Goal: Book appointment/travel/reservation

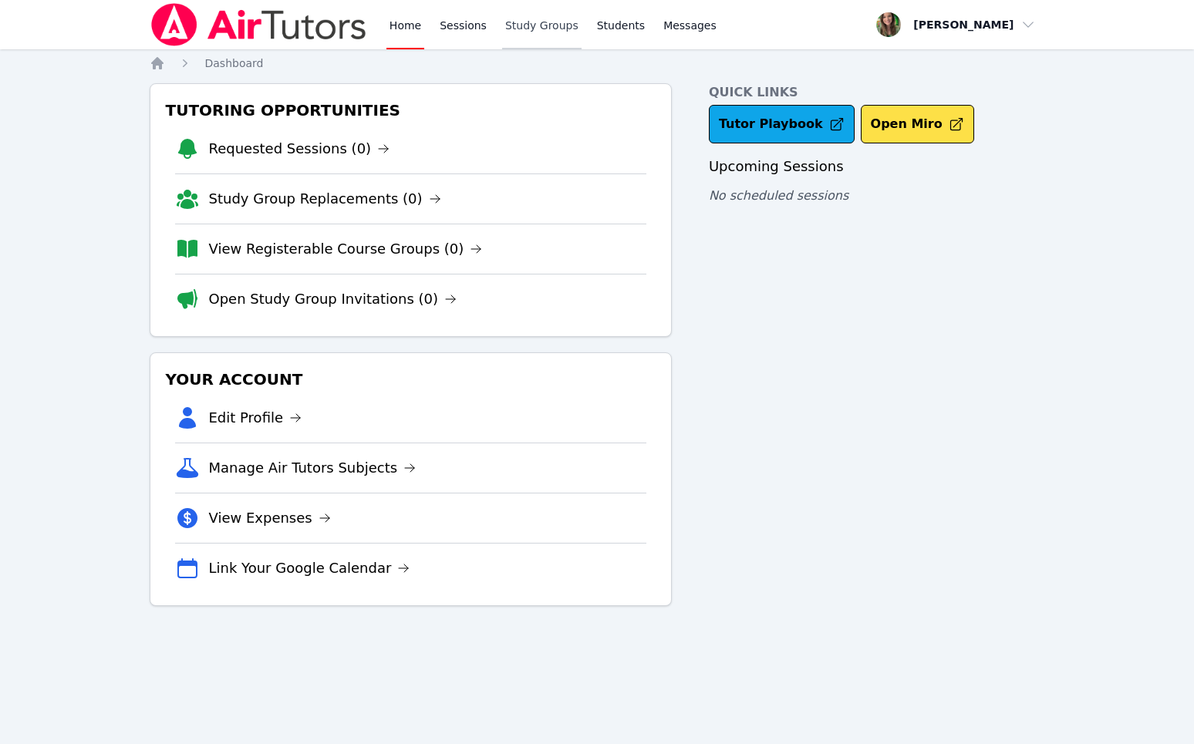
click at [511, 22] on link "Study Groups" at bounding box center [541, 24] width 79 height 49
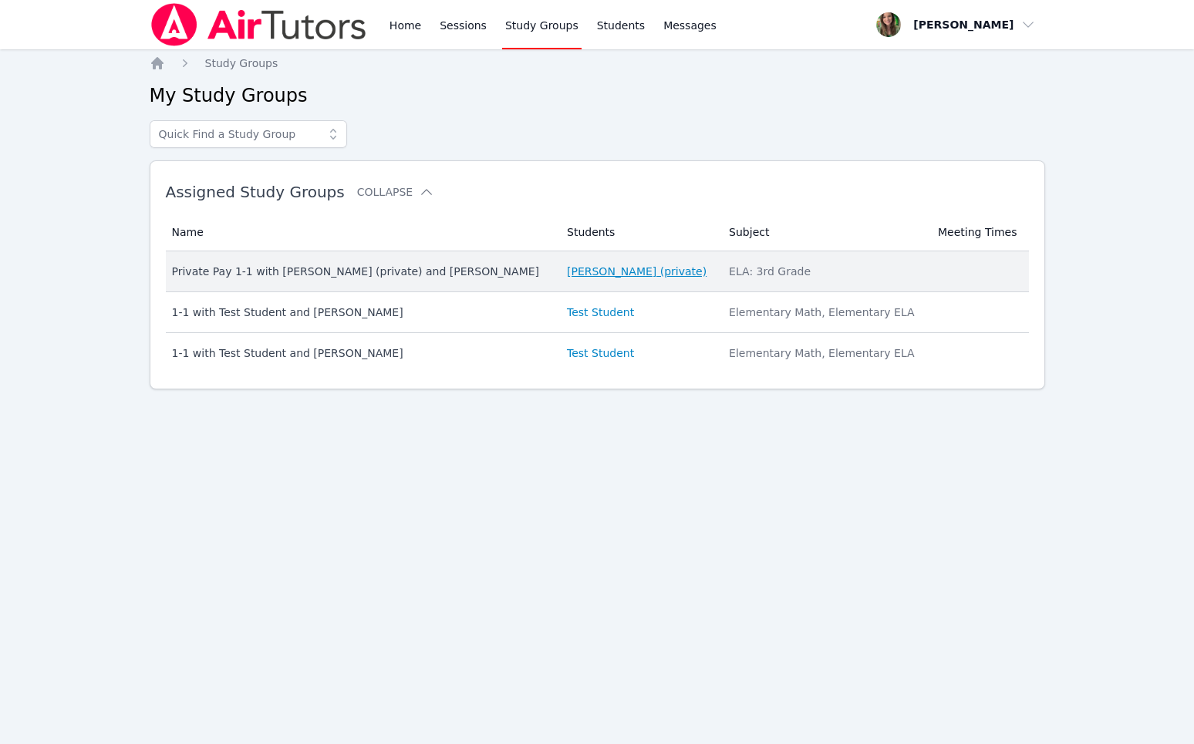
click at [586, 266] on link "[PERSON_NAME] (private)" at bounding box center [637, 271] width 140 height 15
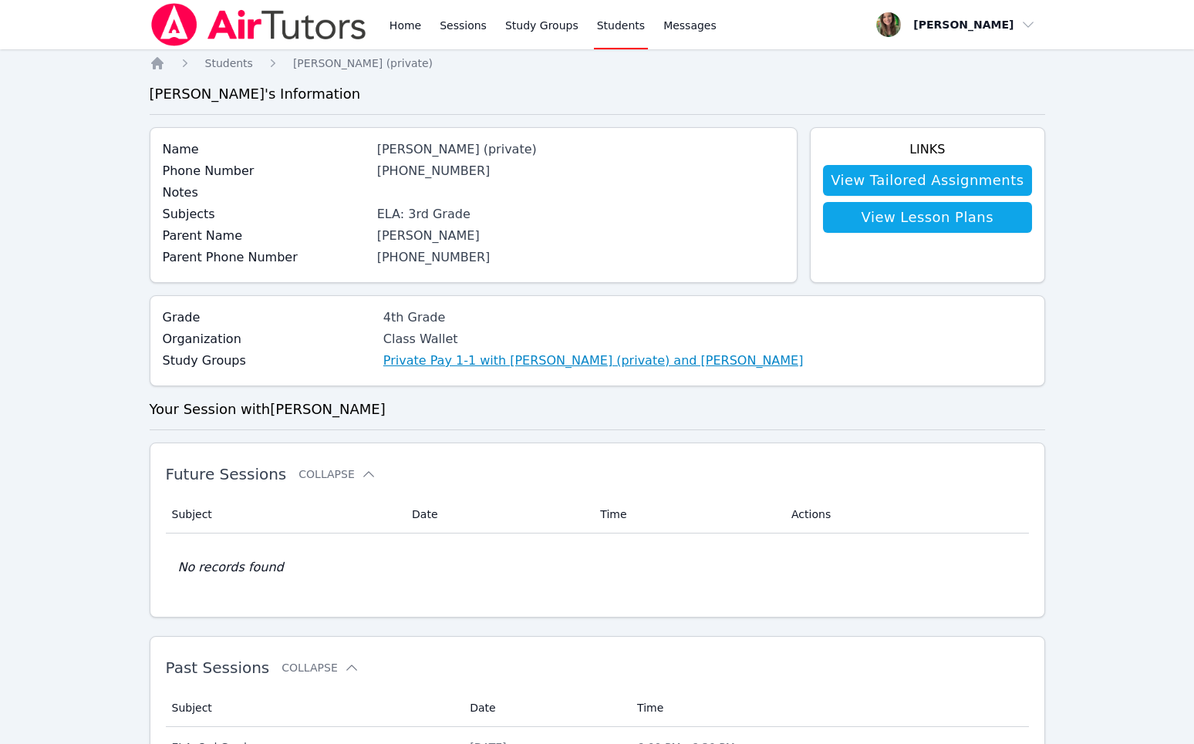
click at [524, 358] on link "Private Pay 1-1 with [PERSON_NAME] (private) and [PERSON_NAME]" at bounding box center [593, 361] width 420 height 19
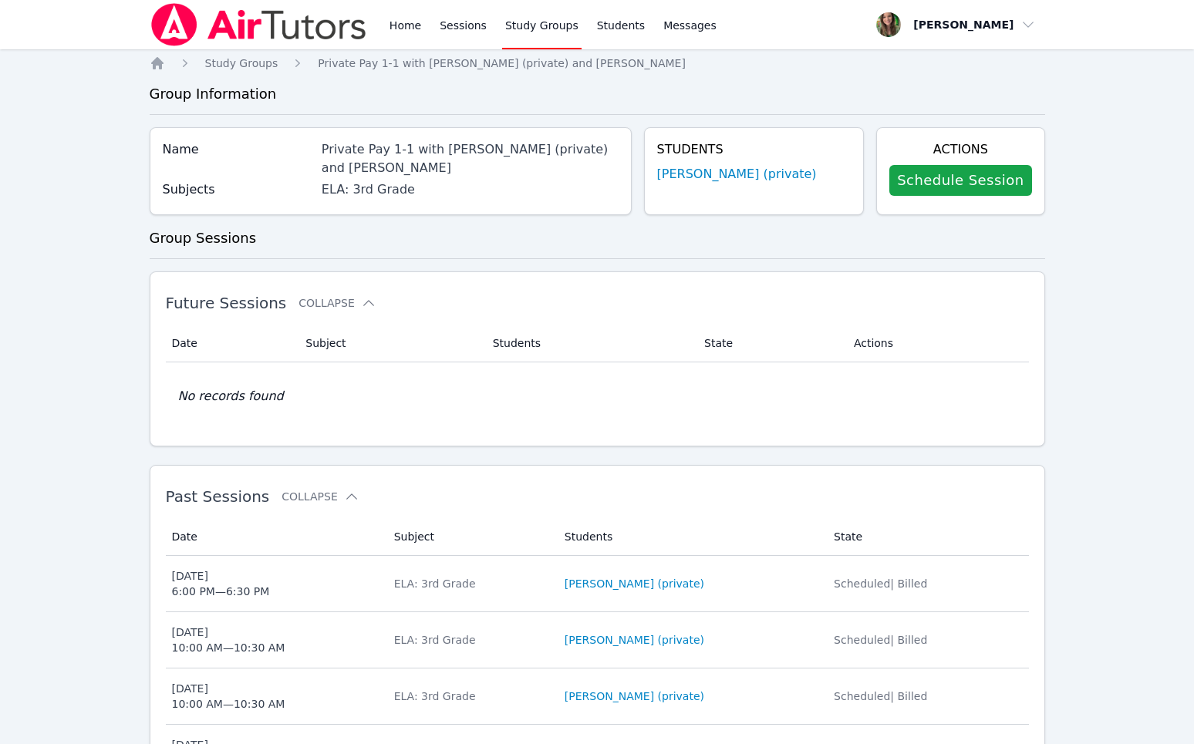
click at [909, 161] on div "Schedule Session" at bounding box center [960, 180] width 142 height 43
click at [924, 177] on link "Schedule Session" at bounding box center [960, 180] width 142 height 31
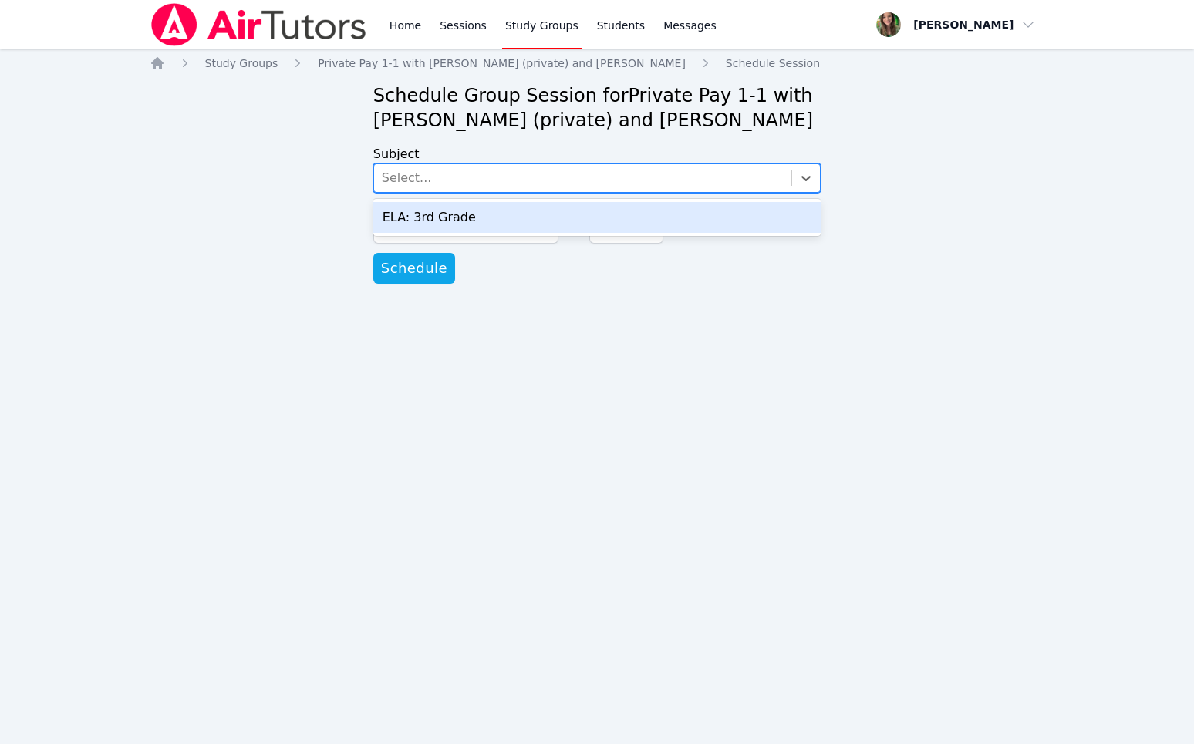
click at [385, 174] on div "Select..." at bounding box center [407, 178] width 50 height 19
click at [396, 205] on div "ELA: 3rd Grade" at bounding box center [597, 217] width 448 height 31
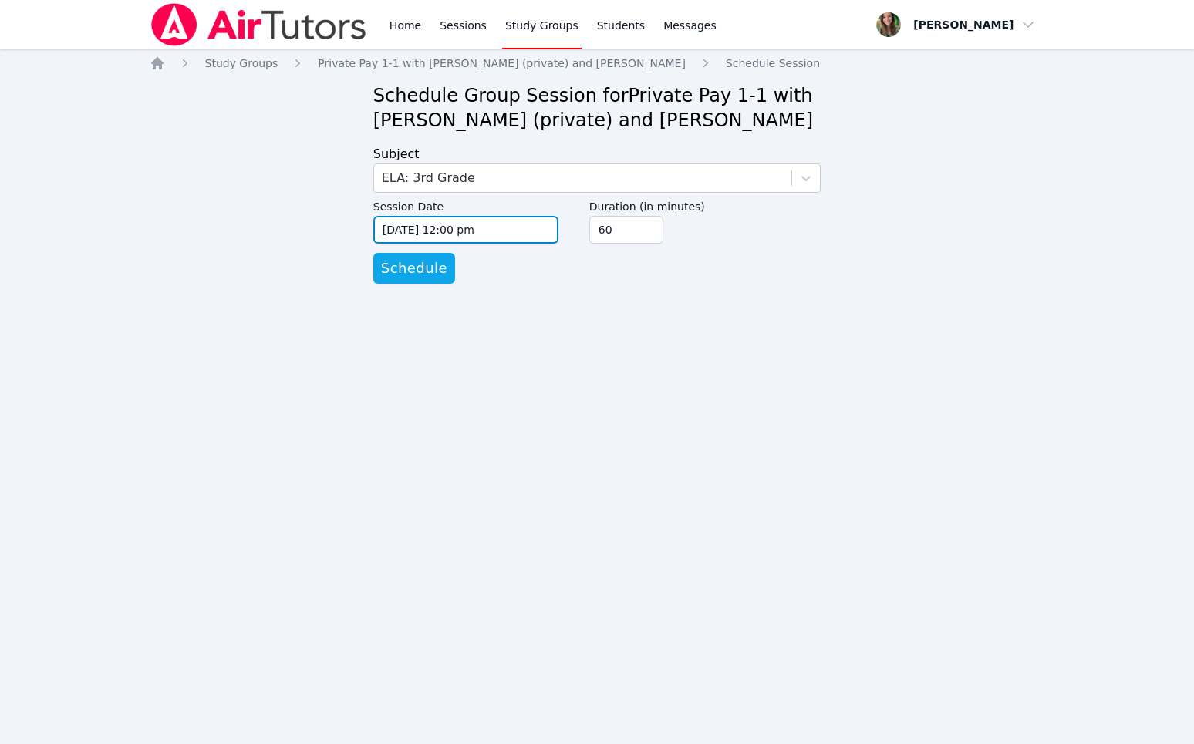
click at [402, 221] on input "[DATE] 12:00 pm" at bounding box center [465, 230] width 185 height 28
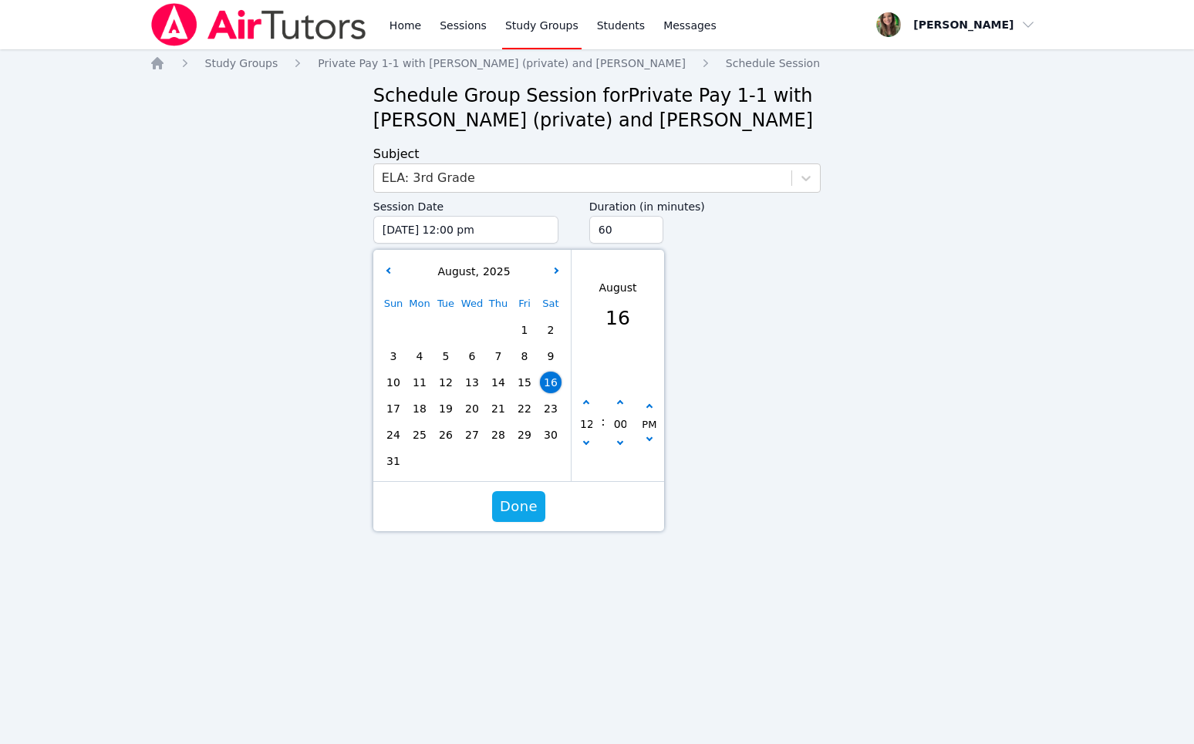
click at [386, 413] on span "17" at bounding box center [394, 409] width 22 height 22
click at [588, 448] on button "button" at bounding box center [585, 444] width 15 height 15
type input "[DATE] 11:00 am"
type input "11"
click at [583, 396] on div "11" at bounding box center [585, 424] width 29 height 57
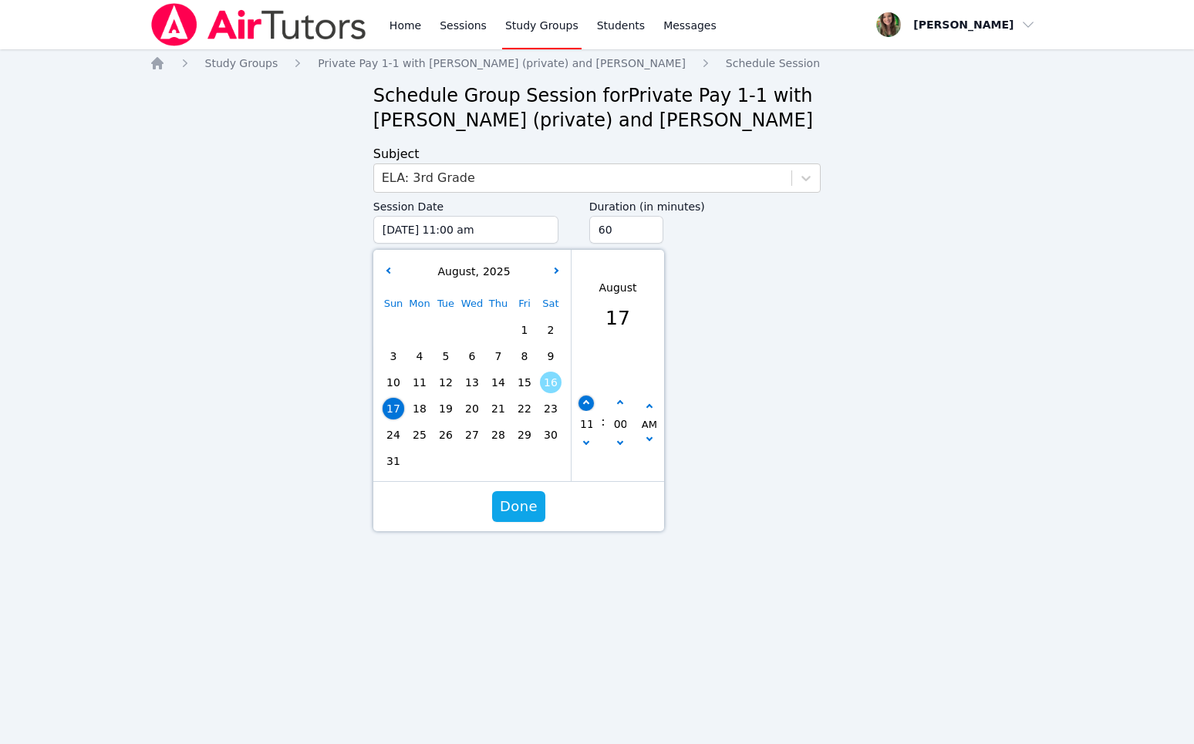
click at [586, 402] on icon "button" at bounding box center [586, 403] width 6 height 6
type input "[DATE] 12:00 pm"
type input "12"
click at [586, 402] on icon "button" at bounding box center [586, 403] width 6 height 6
type input "[DATE] 01:00 pm"
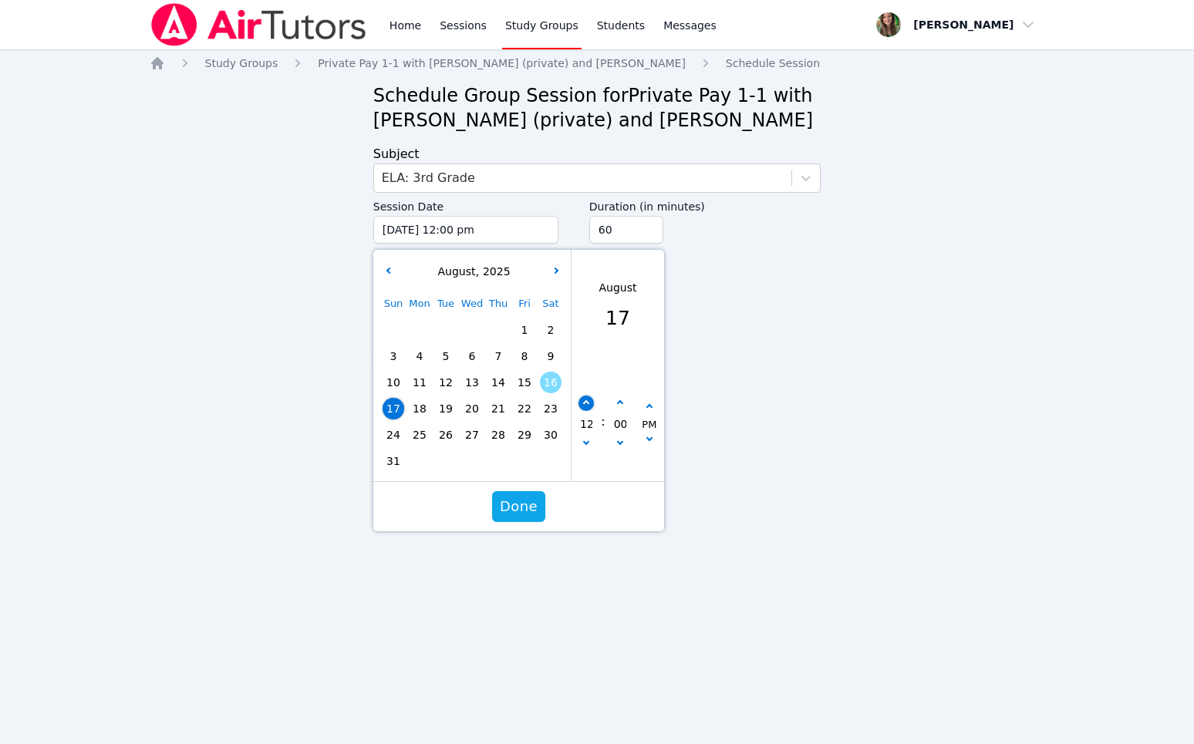
type input "01"
click at [586, 402] on icon "button" at bounding box center [586, 403] width 6 height 6
type input "[DATE] 02:00 pm"
type input "02"
click at [500, 522] on div "Done" at bounding box center [518, 506] width 291 height 49
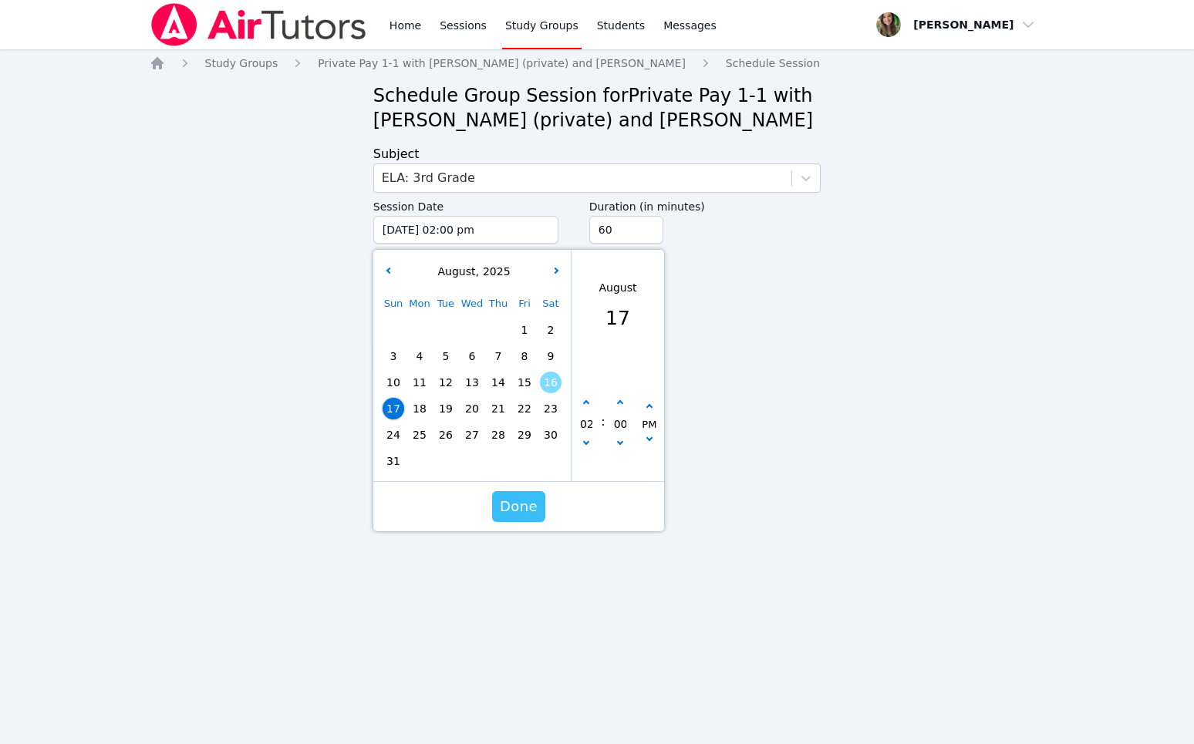
click at [522, 514] on span "Done" at bounding box center [519, 507] width 38 height 22
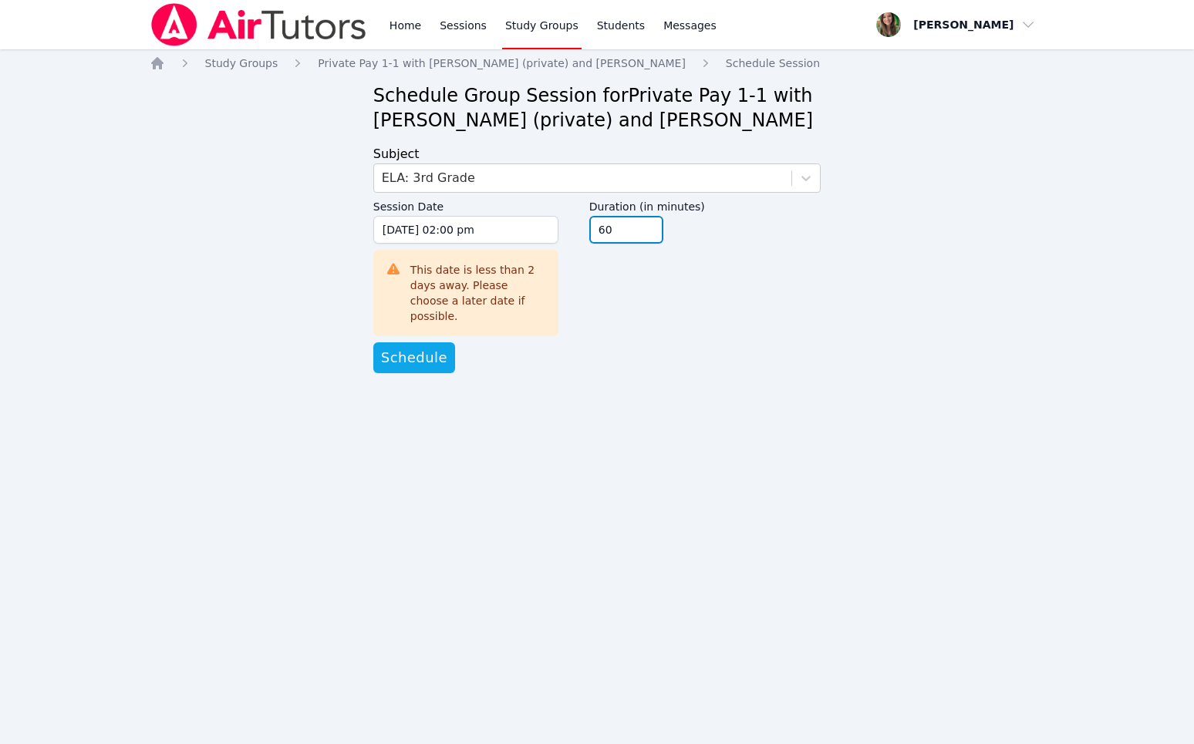
click at [618, 228] on input "60" at bounding box center [626, 230] width 74 height 28
click at [645, 241] on input "60" at bounding box center [626, 230] width 74 height 28
click at [648, 237] on input "45" at bounding box center [626, 230] width 74 height 28
type input "30"
click at [648, 237] on input "30" at bounding box center [626, 230] width 74 height 28
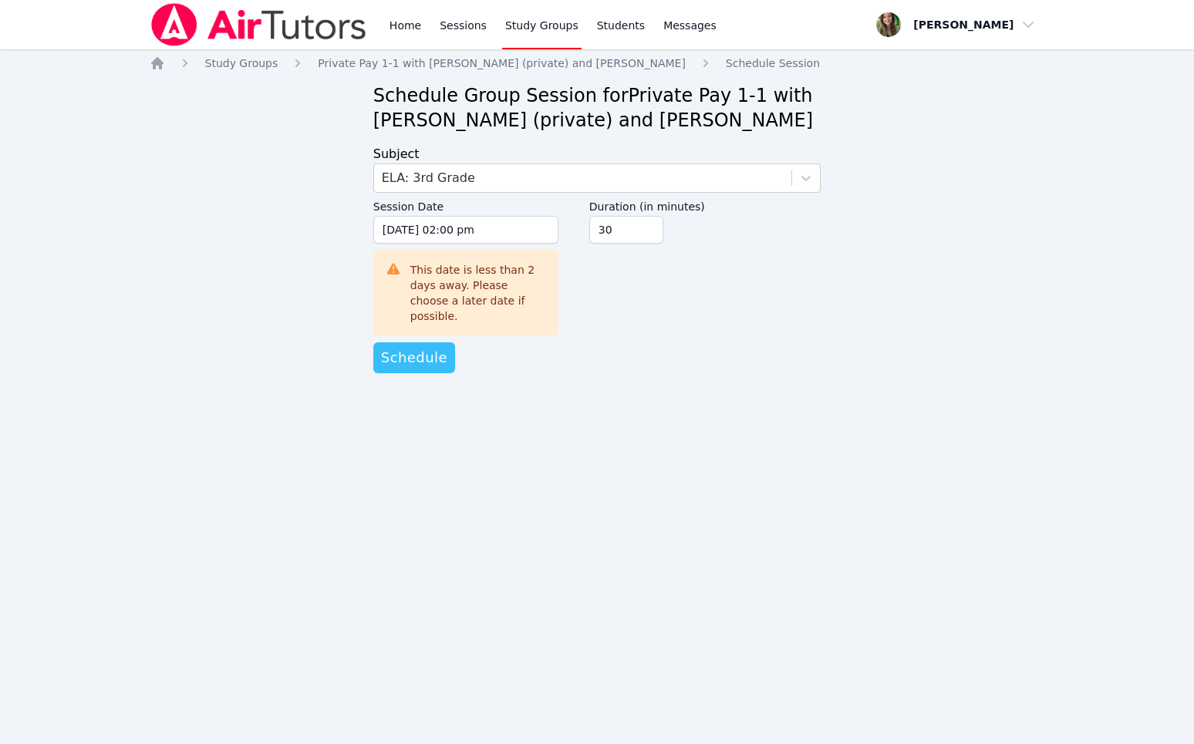
click at [411, 342] on button "Schedule" at bounding box center [414, 357] width 82 height 31
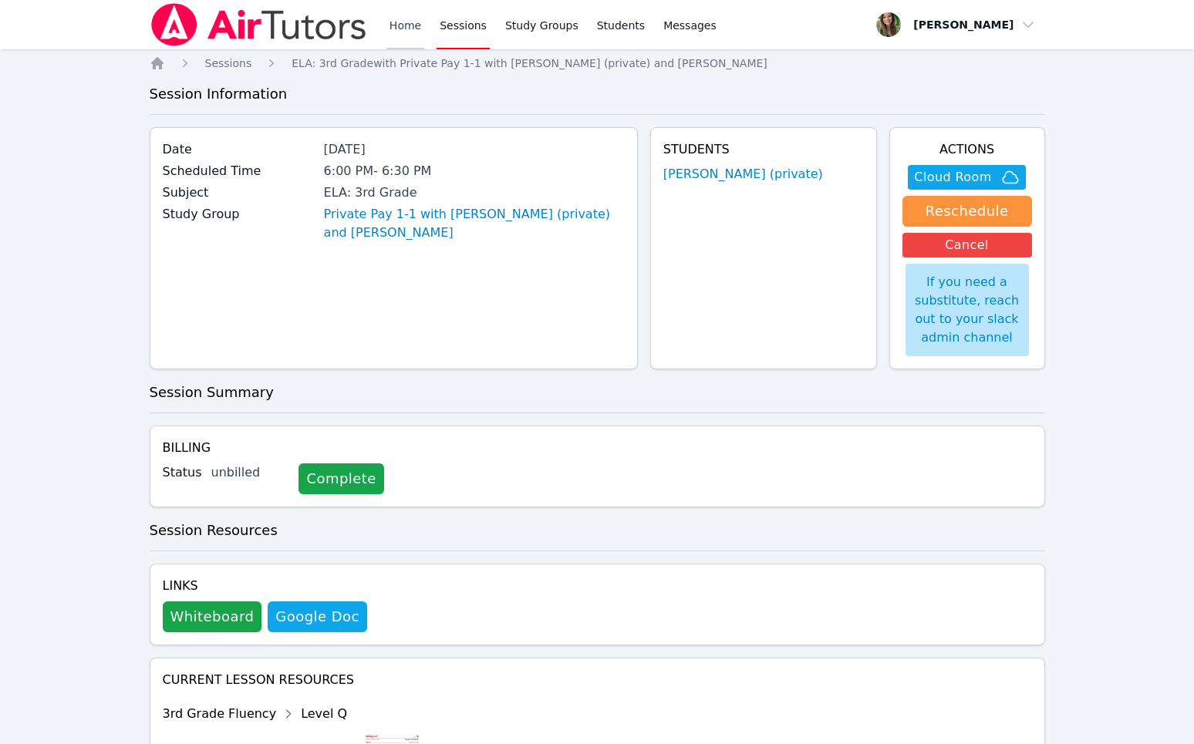
click at [398, 28] on link "Home" at bounding box center [405, 24] width 38 height 49
